Goal: Task Accomplishment & Management: Use online tool/utility

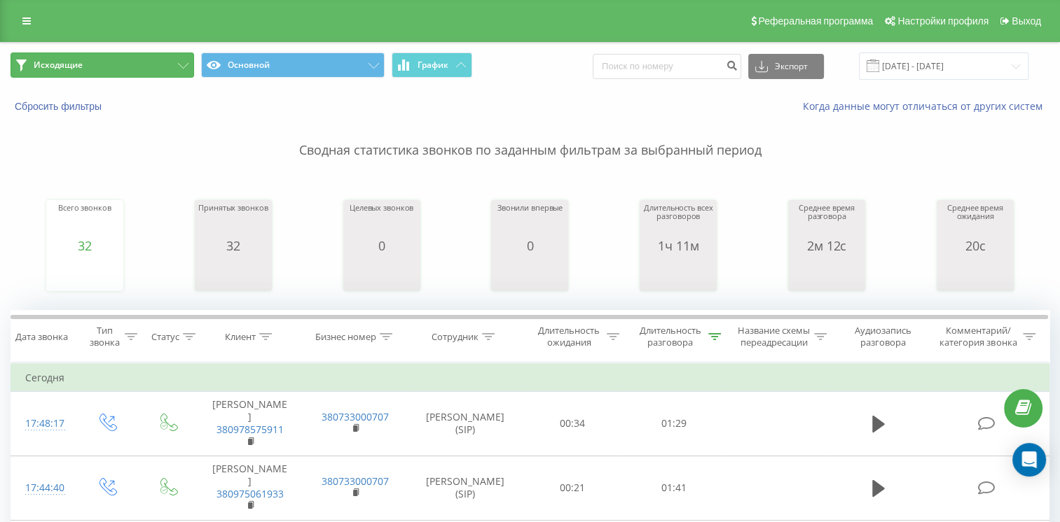
click at [161, 68] on button "Исходящие" at bounding box center [102, 65] width 183 height 25
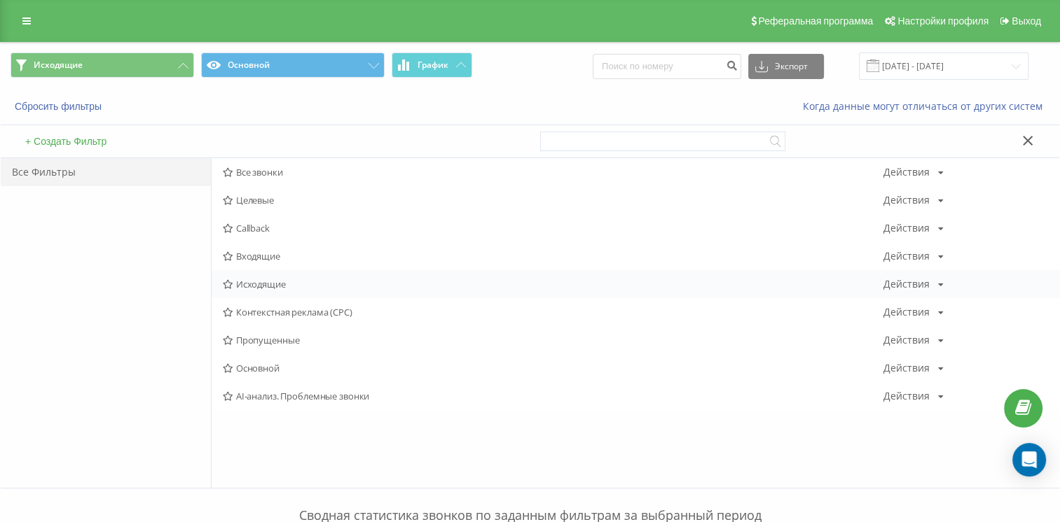
click at [267, 275] on div "Исходящие Действия Редактировать Копировать Удалить По умолчанию Поделиться" at bounding box center [634, 284] width 847 height 28
click at [249, 284] on span "Исходящие" at bounding box center [553, 284] width 660 height 10
